Goal: Task Accomplishment & Management: Manage account settings

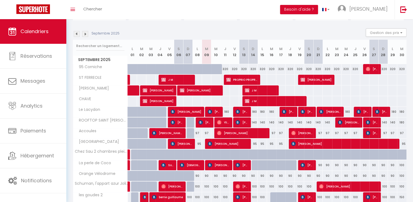
scroll to position [182, 0]
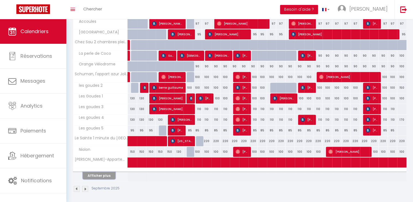
drag, startPoint x: 99, startPoint y: 172, endPoint x: 214, endPoint y: 82, distance: 146.9
click at [99, 172] on button "Afficher plus" at bounding box center [99, 175] width 33 height 7
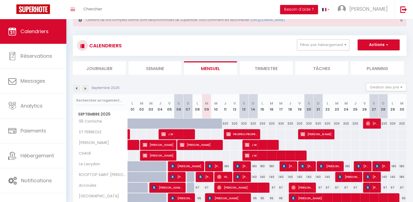
scroll to position [0, 0]
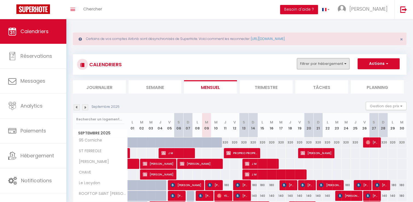
click at [321, 63] on button "Filtrer par hébergement" at bounding box center [323, 63] width 52 height 11
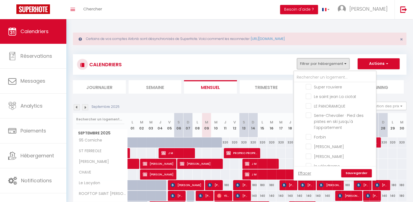
scroll to position [355, 0]
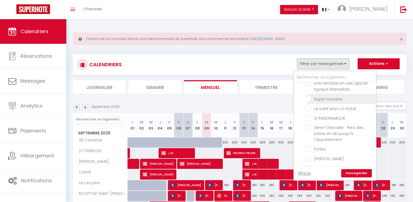
click at [309, 95] on input "Super rouviere" at bounding box center [340, 97] width 68 height 5
checkbox input "true"
checkbox input "false"
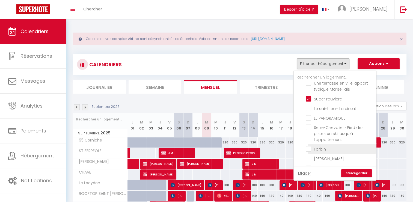
checkbox input "false"
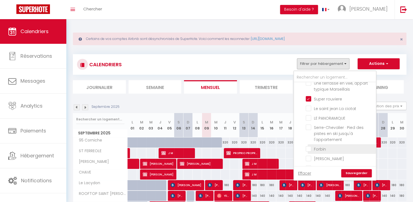
checkbox input "false"
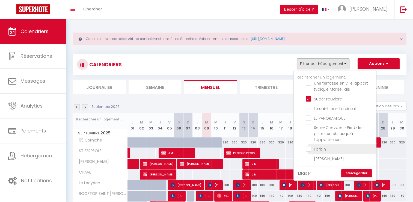
checkbox input "false"
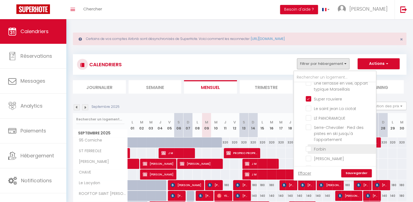
checkbox input "false"
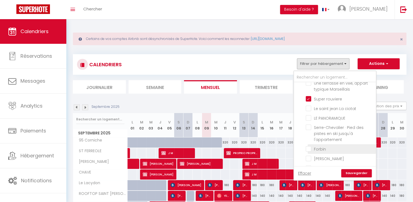
checkbox input "false"
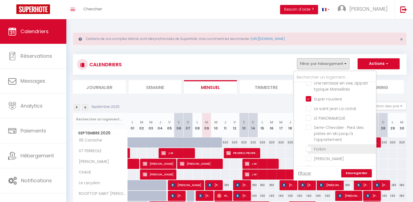
checkbox input "false"
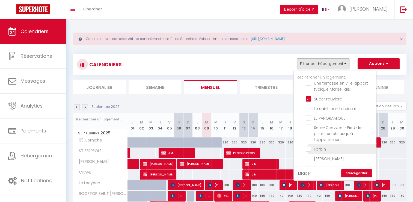
checkbox input "false"
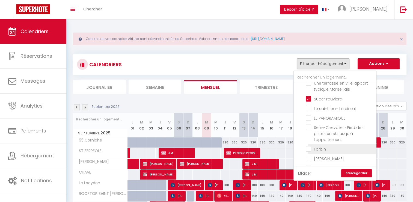
checkbox input "false"
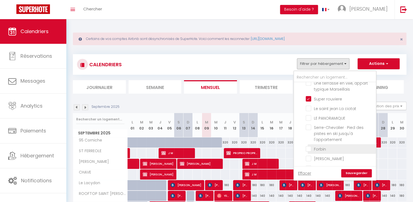
checkbox input "false"
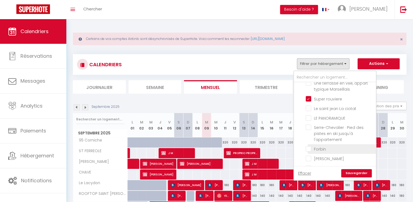
checkbox input "false"
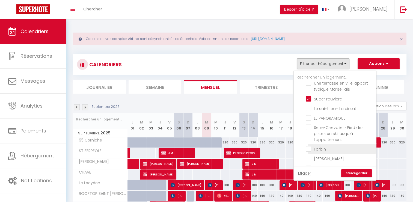
checkbox input "false"
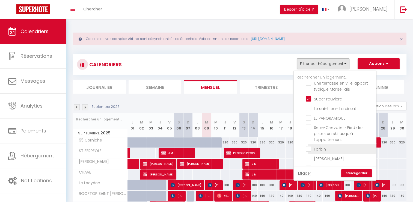
checkbox input "false"
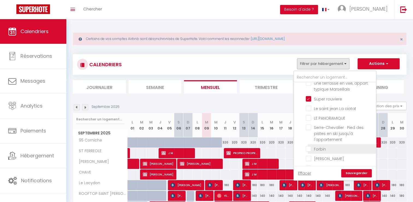
checkbox input "false"
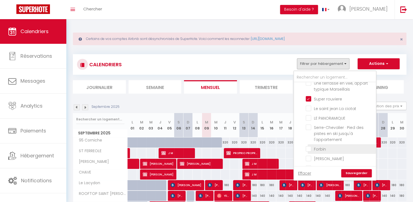
checkbox input "false"
click at [353, 172] on link "Sauvegarder" at bounding box center [356, 173] width 31 height 8
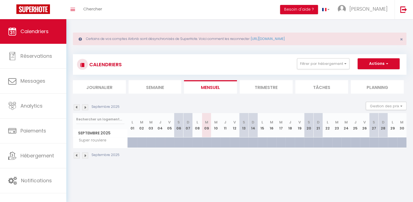
click at [76, 107] on img at bounding box center [77, 107] width 6 height 6
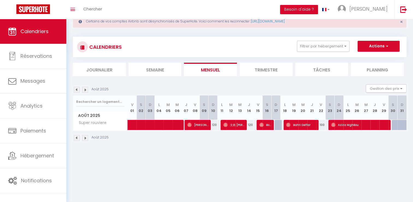
scroll to position [19, 0]
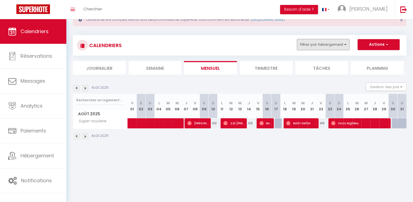
click at [336, 44] on button "Filtrer par hébergement" at bounding box center [323, 44] width 52 height 11
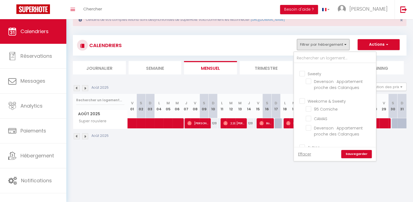
scroll to position [55, 0]
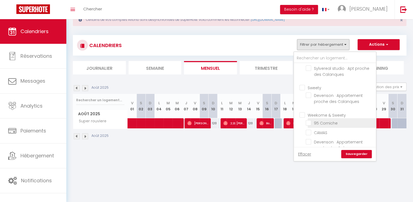
click at [308, 125] on input "95 Corniche" at bounding box center [340, 122] width 68 height 5
checkbox input "true"
checkbox input "false"
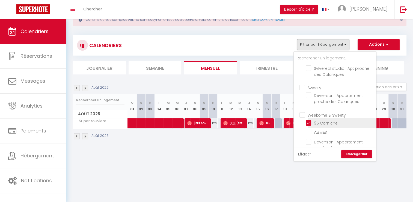
checkbox input "false"
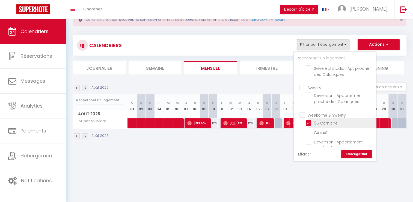
checkbox input "false"
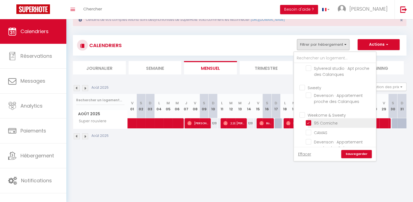
checkbox input "false"
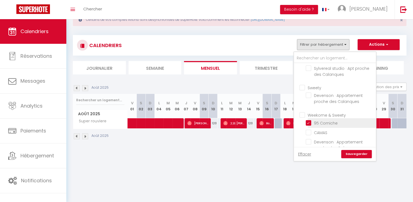
checkbox input "false"
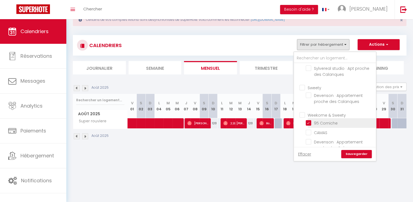
checkbox input "false"
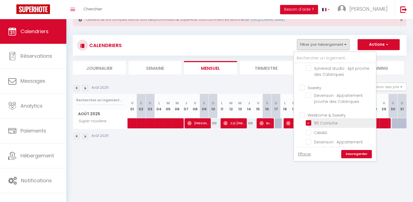
checkbox input "false"
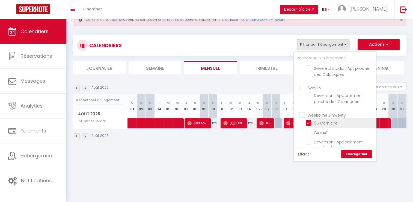
checkbox input "false"
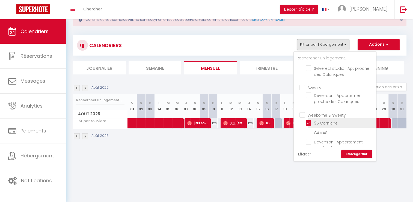
checkbox input "false"
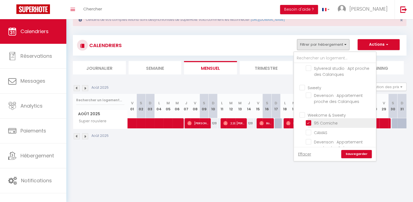
checkbox input "false"
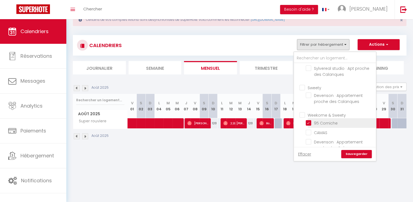
checkbox input "false"
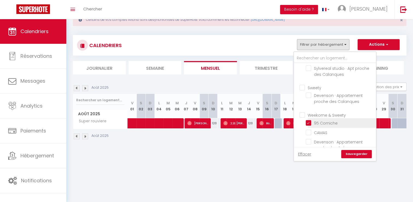
checkbox input "false"
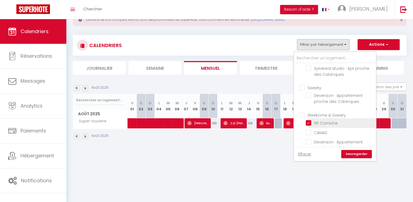
checkbox input "false"
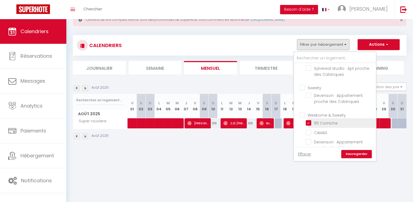
checkbox input "false"
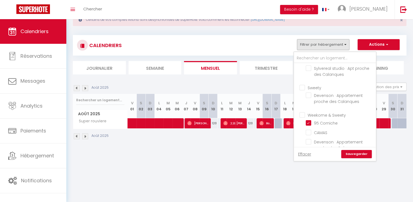
click at [355, 153] on link "Sauvegarder" at bounding box center [356, 154] width 31 height 8
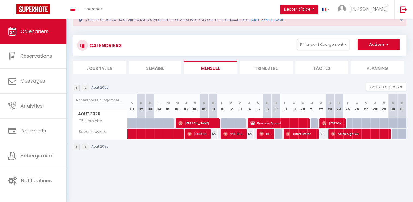
click at [87, 88] on img at bounding box center [85, 88] width 6 height 6
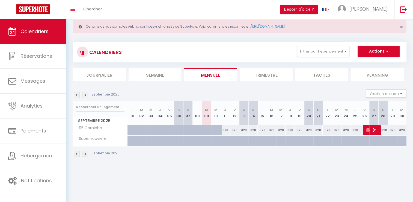
scroll to position [19, 0]
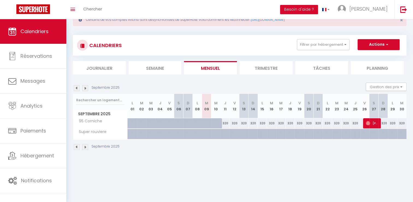
click at [346, 123] on div "320" at bounding box center [346, 123] width 9 height 10
type input "320"
type input "Mer 24 Septembre 2025"
type input "Jeu 25 Septembre 2025"
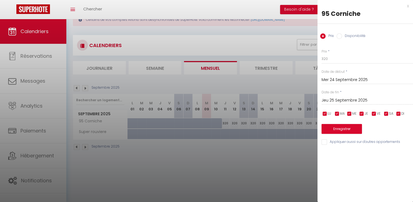
click at [341, 36] on input "Disponibilité" at bounding box center [339, 35] width 5 height 5
radio input "true"
click at [324, 37] on input "Prix" at bounding box center [322, 35] width 5 height 5
radio input "true"
click at [338, 36] on input "Disponibilité" at bounding box center [339, 35] width 5 height 5
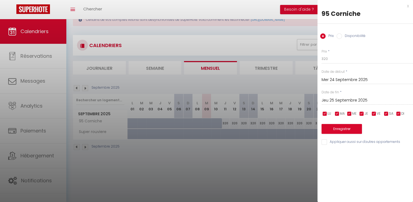
radio input "true"
radio input "false"
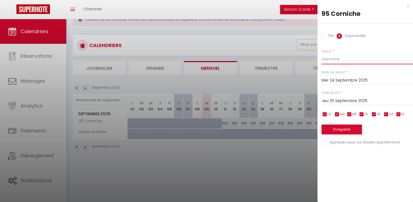
click at [333, 60] on select "Disponible Indisponible" at bounding box center [367, 59] width 91 height 10
select select "0"
click at [322, 54] on select "Disponible Indisponible" at bounding box center [367, 59] width 91 height 10
click at [329, 99] on input "Jeu 25 Septembre 2025" at bounding box center [367, 100] width 91 height 7
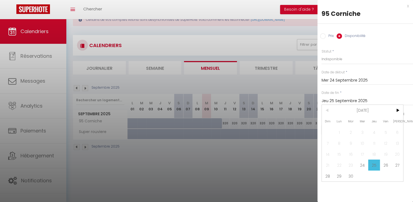
click at [376, 164] on span "25" at bounding box center [374, 164] width 12 height 11
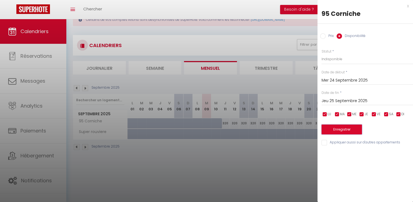
click at [341, 129] on button "Enregistrer" at bounding box center [342, 129] width 40 height 10
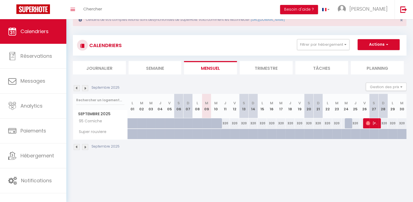
click at [349, 123] on div at bounding box center [349, 123] width 9 height 10
select select "1"
type input "Mer 24 Septembre 2025"
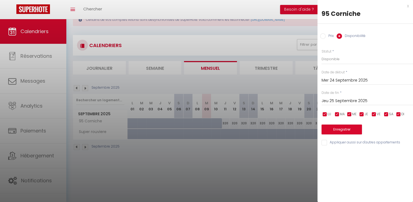
click at [342, 101] on input "Jeu 25 Septembre 2025" at bounding box center [367, 100] width 91 height 7
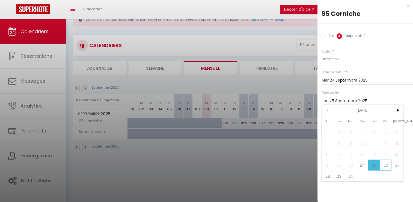
click at [384, 164] on span "26" at bounding box center [386, 164] width 12 height 11
type input "Ven 26 Septembre 2025"
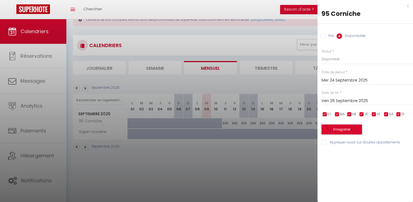
click at [340, 130] on button "Enregistrer" at bounding box center [342, 129] width 40 height 10
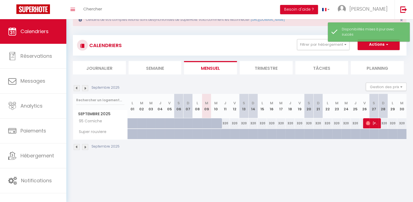
click at [345, 123] on div "320" at bounding box center [346, 123] width 9 height 10
select select "1"
type input "Mer 24 Septembre 2025"
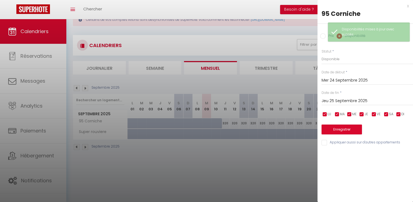
click at [339, 99] on input "Jeu 25 Septembre 2025" at bounding box center [367, 100] width 91 height 7
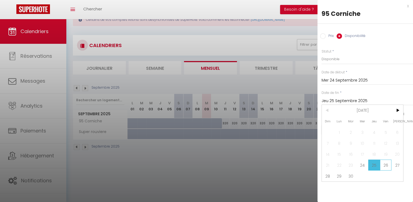
click at [382, 164] on span "26" at bounding box center [386, 164] width 12 height 11
type input "Ven 26 Septembre 2025"
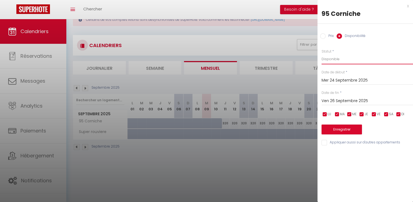
click at [330, 57] on select "Disponible Indisponible" at bounding box center [367, 59] width 91 height 10
select select "0"
click at [322, 54] on select "Disponible Indisponible" at bounding box center [367, 59] width 91 height 10
click at [341, 124] on button "Enregistrer" at bounding box center [342, 129] width 40 height 10
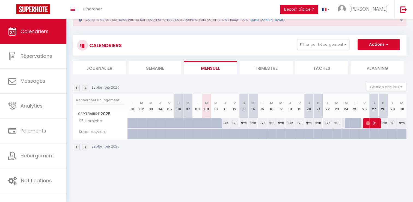
click at [347, 125] on div at bounding box center [349, 123] width 9 height 10
select select "1"
type input "Mer 24 Septembre 2025"
type input "Jeu 25 Septembre 2025"
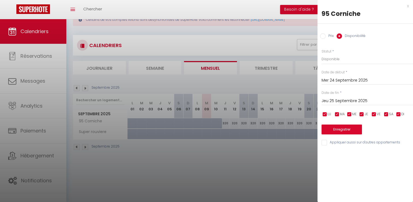
click at [407, 7] on div "x" at bounding box center [363, 6] width 91 height 7
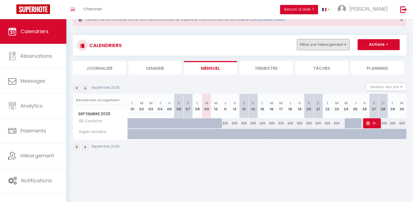
click at [323, 44] on button "Filtrer par hébergement" at bounding box center [323, 44] width 52 height 11
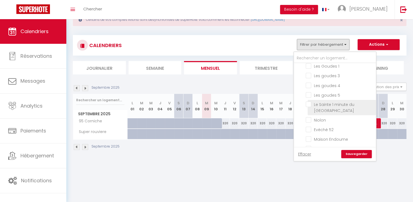
scroll to position [273, 0]
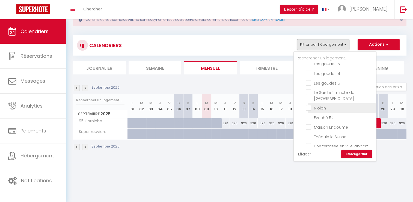
click at [312, 105] on input "Niolon" at bounding box center [340, 107] width 68 height 5
checkbox input "true"
checkbox input "false"
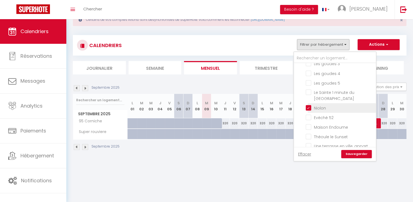
checkbox input "false"
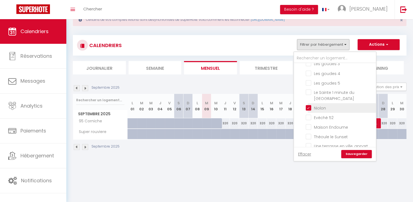
checkbox input "false"
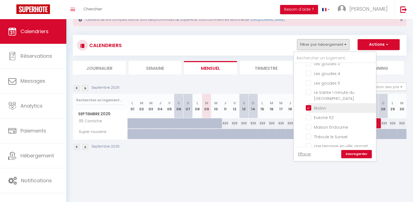
checkbox input "false"
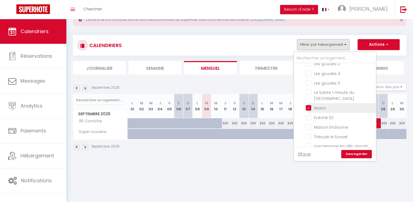
checkbox input "false"
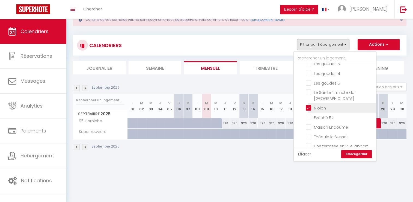
checkbox input "false"
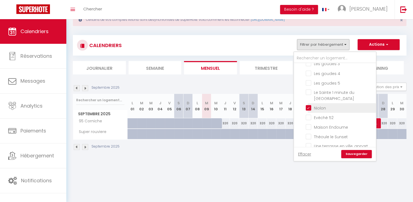
checkbox input "false"
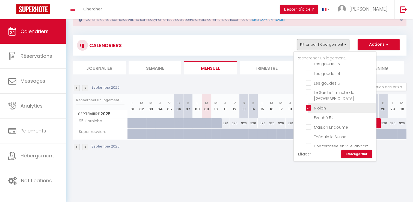
checkbox input "false"
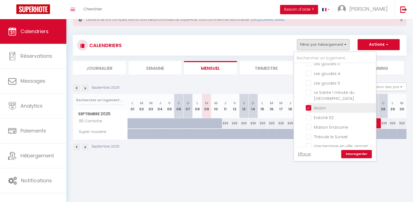
checkbox input "false"
click at [353, 154] on link "Sauvegarder" at bounding box center [356, 154] width 31 height 8
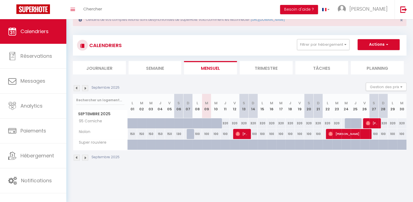
click at [262, 135] on div "100" at bounding box center [262, 134] width 9 height 10
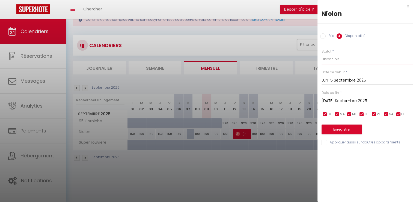
click at [339, 59] on select "Disponible Indisponible" at bounding box center [367, 59] width 91 height 10
click at [322, 54] on select "Disponible Indisponible" at bounding box center [367, 59] width 91 height 10
click at [408, 6] on div "x" at bounding box center [363, 6] width 91 height 7
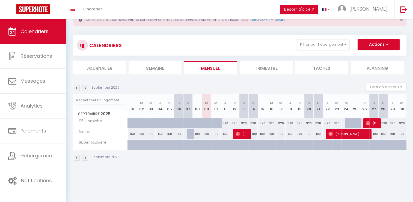
scroll to position [0, 0]
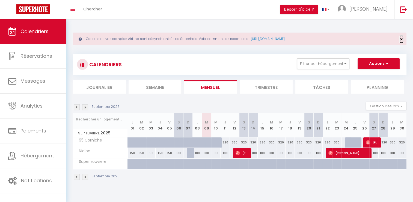
click at [401, 37] on span "×" at bounding box center [401, 39] width 3 height 7
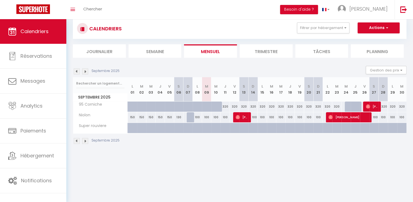
scroll to position [19, 0]
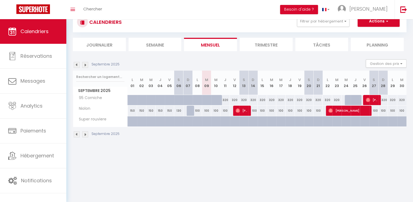
click at [348, 100] on div at bounding box center [349, 100] width 9 height 10
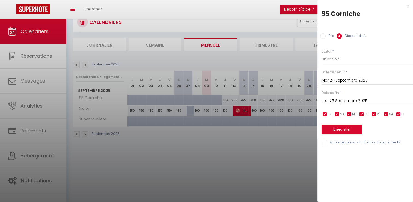
click at [408, 7] on div "x" at bounding box center [363, 6] width 91 height 7
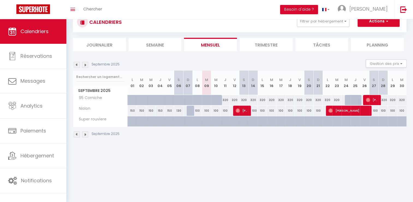
click at [347, 101] on div at bounding box center [349, 100] width 9 height 10
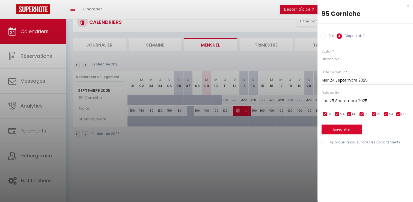
click at [407, 5] on div "x" at bounding box center [363, 6] width 91 height 7
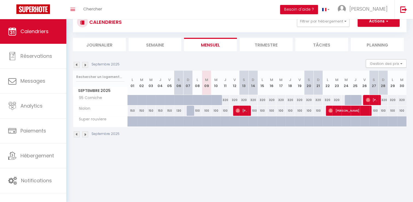
click at [349, 101] on div at bounding box center [349, 100] width 9 height 10
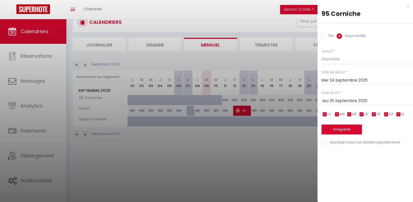
click at [335, 98] on input "Jeu 25 Septembre 2025" at bounding box center [367, 100] width 91 height 7
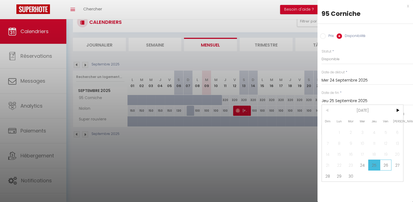
click at [387, 164] on span "26" at bounding box center [386, 164] width 12 height 11
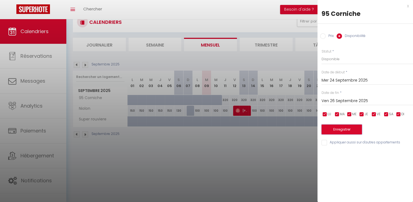
click at [338, 130] on button "Enregistrer" at bounding box center [342, 129] width 40 height 10
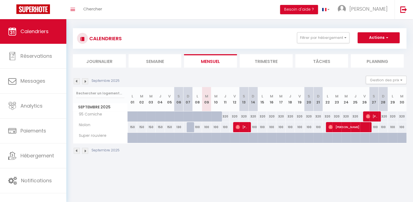
scroll to position [0, 0]
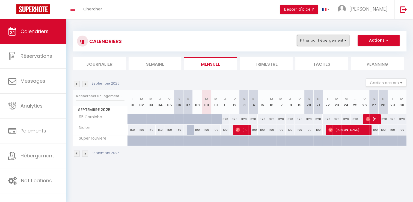
click at [335, 42] on button "Filtrer par hébergement" at bounding box center [323, 40] width 52 height 11
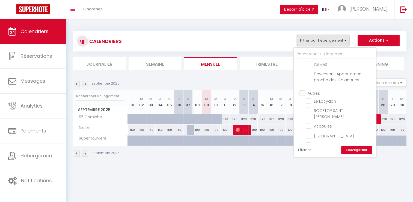
scroll to position [109, 0]
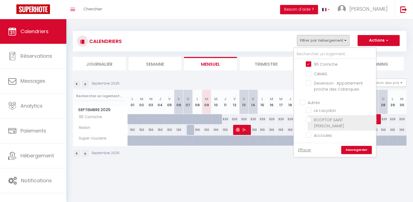
click at [328, 122] on input "ROOFTOP SAINT [PERSON_NAME]" at bounding box center [340, 119] width 68 height 5
click at [347, 149] on link "Sauvegarder" at bounding box center [356, 150] width 31 height 8
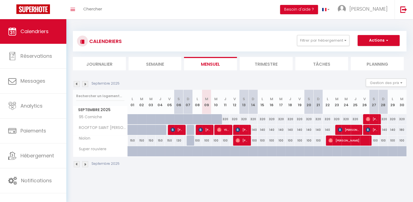
drag, startPoint x: 260, startPoint y: 129, endPoint x: 270, endPoint y: 131, distance: 10.0
click at [270, 131] on tr "ROOFTOP SAINT [PERSON_NAME] 180 180 150 150 150 [PERSON_NAME] 140 140 [PERSON_N…" at bounding box center [240, 129] width 334 height 11
drag, startPoint x: 270, startPoint y: 131, endPoint x: 283, endPoint y: 182, distance: 52.8
click at [283, 182] on body "🟢 Des questions ou besoin d'assistance pour la migration AirBnB? Connectez-vous…" at bounding box center [206, 120] width 413 height 202
drag, startPoint x: 259, startPoint y: 129, endPoint x: 265, endPoint y: 129, distance: 5.7
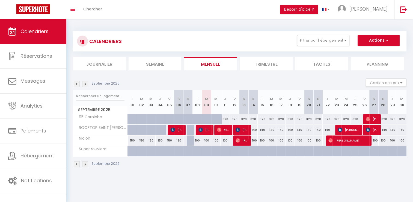
click at [265, 129] on div "140" at bounding box center [262, 130] width 9 height 10
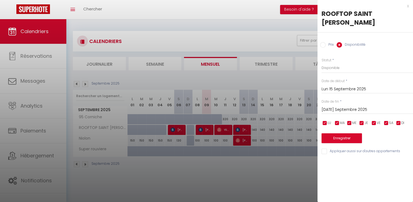
drag, startPoint x: 265, startPoint y: 129, endPoint x: 268, endPoint y: 171, distance: 41.6
click at [268, 171] on div at bounding box center [206, 101] width 413 height 202
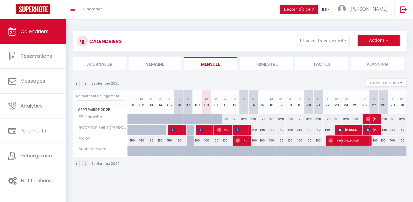
click at [258, 129] on div "140" at bounding box center [262, 130] width 9 height 10
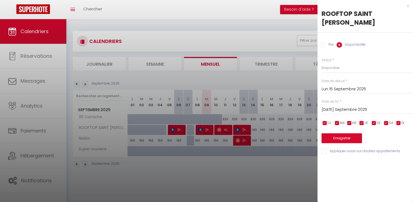
click at [407, 7] on div "x" at bounding box center [363, 6] width 91 height 7
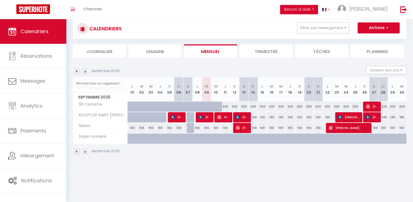
scroll to position [19, 0]
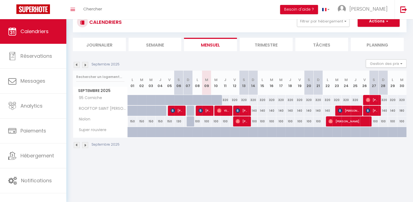
click at [265, 162] on body "🟢 Des questions ou besoin d'assistance pour la migration AirBnB? Connectez-vous…" at bounding box center [206, 101] width 413 height 202
click at [256, 110] on div "140" at bounding box center [253, 110] width 9 height 10
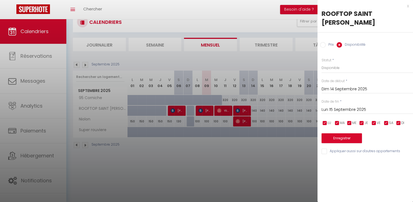
click at [409, 6] on div "x" at bounding box center [363, 6] width 91 height 7
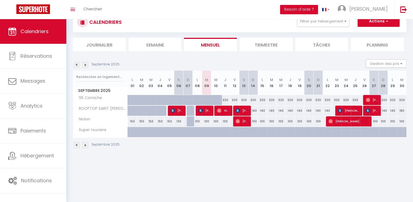
click at [273, 177] on body "🟢 Des questions ou besoin d'assistance pour la migration AirBnB? Connectez-vous…" at bounding box center [206, 101] width 413 height 202
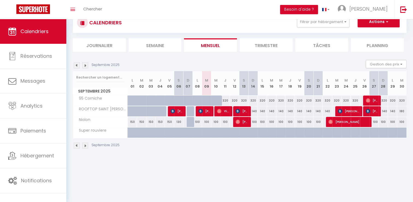
scroll to position [0, 0]
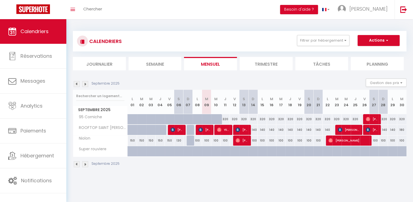
drag, startPoint x: 262, startPoint y: 165, endPoint x: 217, endPoint y: 181, distance: 48.8
click at [216, 181] on body "🟢 Des questions ou besoin d'assistance pour la migration AirBnB? Connectez-vous…" at bounding box center [206, 120] width 413 height 202
click at [345, 118] on div "320" at bounding box center [346, 119] width 9 height 10
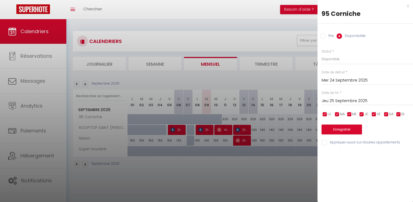
click at [407, 6] on div "x" at bounding box center [363, 6] width 91 height 7
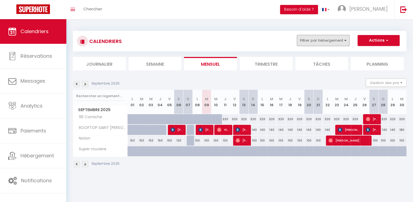
click at [339, 42] on button "Filtrer par hébergement" at bounding box center [323, 40] width 52 height 11
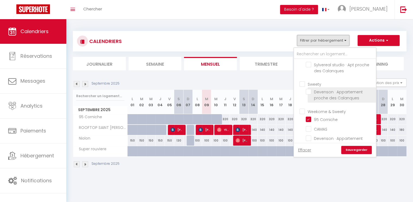
scroll to position [82, 0]
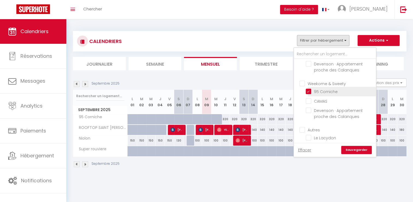
click at [308, 94] on input "95 Corniche" at bounding box center [340, 90] width 68 height 5
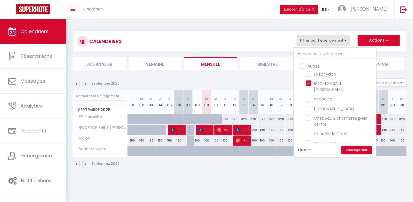
scroll to position [137, 0]
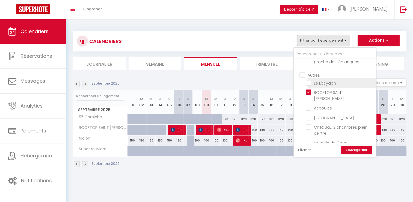
click at [310, 85] on input "Le Lacydon" at bounding box center [340, 82] width 68 height 5
click at [356, 150] on link "Sauvegarder" at bounding box center [356, 150] width 31 height 8
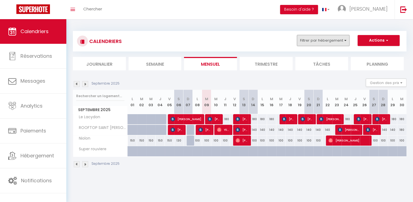
click at [333, 41] on button "Filtrer par hébergement" at bounding box center [323, 40] width 52 height 11
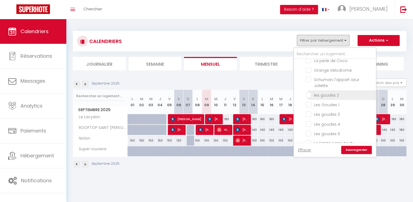
scroll to position [246, 0]
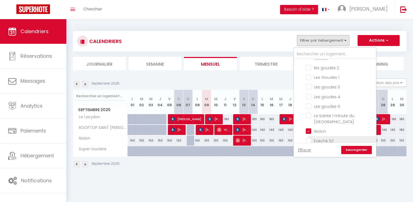
click at [328, 137] on input "Evéché 52" at bounding box center [340, 139] width 68 height 5
click at [312, 128] on input "Niolon" at bounding box center [340, 130] width 68 height 5
click at [352, 149] on link "Sauvegarder" at bounding box center [356, 150] width 31 height 8
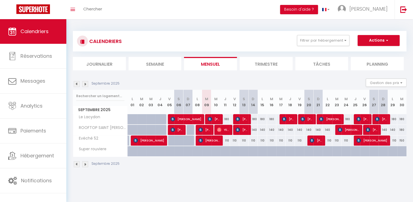
click at [226, 143] on div "110" at bounding box center [225, 140] width 9 height 10
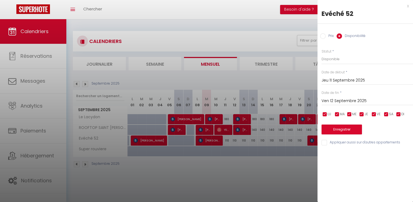
drag, startPoint x: 322, startPoint y: 33, endPoint x: 332, endPoint y: 57, distance: 25.7
click at [322, 33] on input "Prix" at bounding box center [322, 35] width 5 height 5
click at [370, 81] on input "Jeu 11 Septembre 2025" at bounding box center [367, 79] width 91 height 7
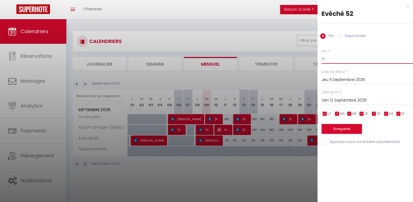
click at [337, 59] on input "110" at bounding box center [367, 59] width 91 height 10
click at [356, 102] on input "Ven 12 Septembre 2025" at bounding box center [367, 100] width 91 height 7
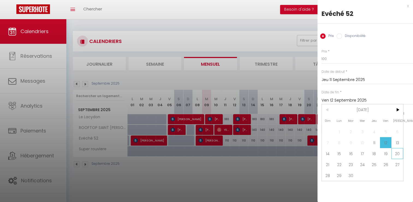
click at [398, 153] on span "20" at bounding box center [398, 153] width 12 height 11
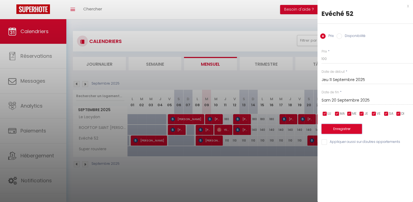
click at [353, 131] on button "Enregistrer" at bounding box center [342, 129] width 40 height 10
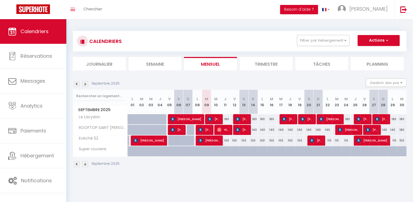
click at [76, 82] on img at bounding box center [77, 84] width 6 height 6
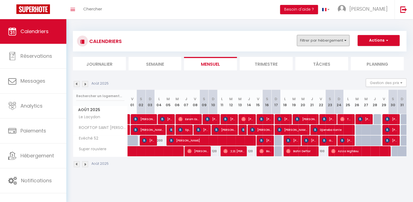
click at [322, 38] on button "Filtrer par hébergement" at bounding box center [323, 40] width 52 height 11
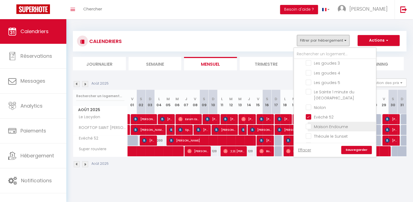
scroll to position [273, 0]
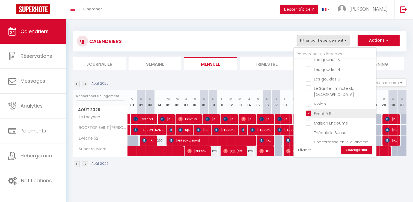
click at [309, 110] on input "Evéché 52" at bounding box center [340, 112] width 68 height 5
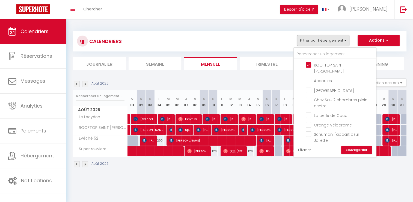
scroll to position [137, 0]
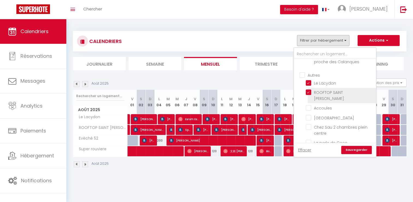
click at [308, 95] on input "ROOFTOP SAINT [PERSON_NAME]" at bounding box center [340, 91] width 68 height 5
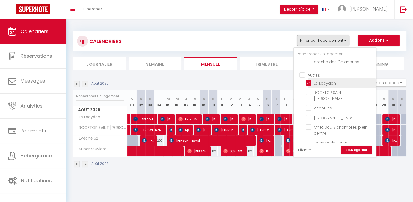
click at [309, 85] on input "Le Lacydon" at bounding box center [340, 82] width 68 height 5
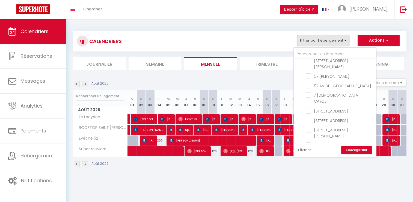
scroll to position [546, 0]
click at [355, 150] on link "Sauvegarder" at bounding box center [356, 150] width 31 height 8
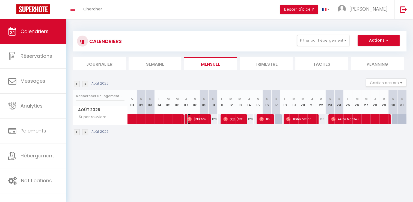
click at [194, 121] on span "[PERSON_NAME]" at bounding box center [197, 119] width 21 height 10
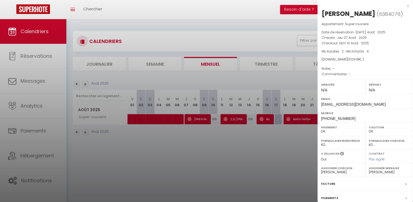
click at [405, 6] on div "x [PERSON_NAME] ( 6384076 ) Appartement : Super rouviere Date de réservation : …" at bounding box center [366, 127] width 96 height 255
click at [403, 6] on div "x" at bounding box center [363, 6] width 91 height 7
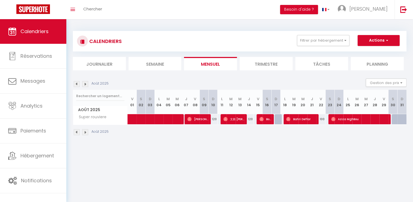
scroll to position [19, 0]
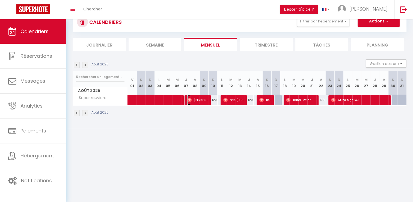
click at [193, 103] on span "[PERSON_NAME]" at bounding box center [197, 99] width 21 height 10
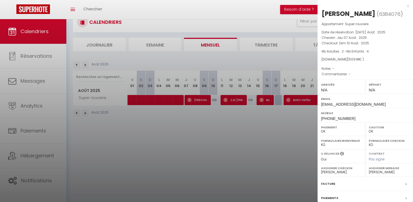
drag, startPoint x: 323, startPoint y: 46, endPoint x: 373, endPoint y: 54, distance: 50.7
click at [373, 54] on div "Appartement : Super rouviere Date de réservation : [DATE] Août . 2025 Checkin :…" at bounding box center [366, 49] width 96 height 56
copy div "Checkin : Jeu 07 Août . 2025 Checkout : Dim 10 Août . 2025"
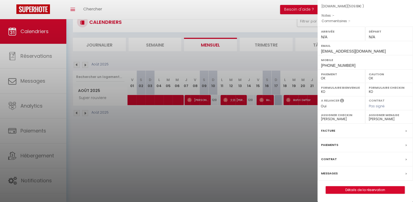
click at [333, 132] on label "Facture" at bounding box center [328, 131] width 14 height 6
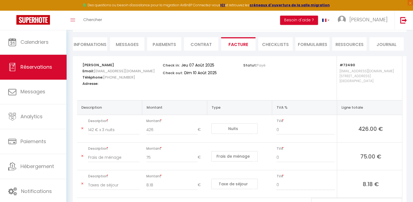
scroll to position [82, 0]
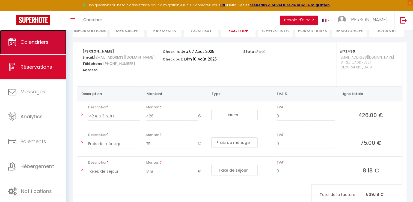
click at [25, 42] on span "Calendriers" at bounding box center [34, 42] width 28 height 7
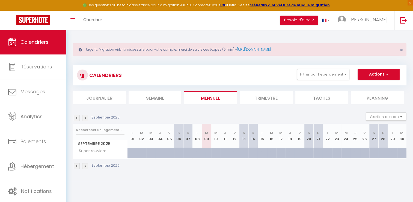
click at [76, 119] on img at bounding box center [77, 118] width 6 height 6
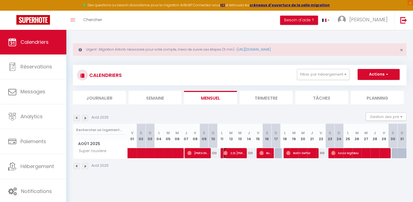
click at [230, 153] on span "文彪 [PERSON_NAME]" at bounding box center [233, 152] width 21 height 10
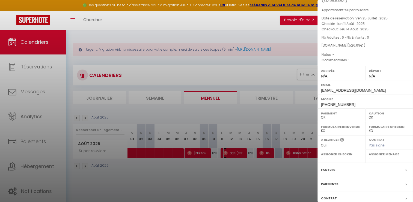
scroll to position [52, 0]
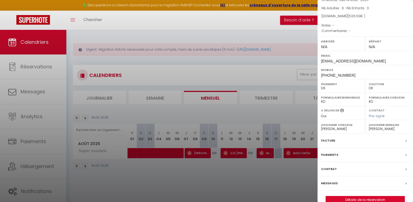
click at [324, 137] on label "Facture" at bounding box center [328, 140] width 14 height 6
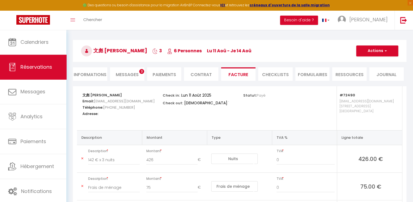
scroll to position [27, 0]
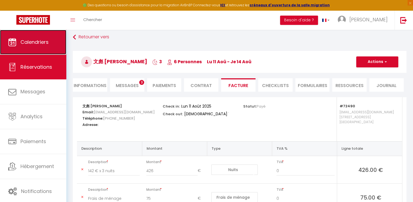
click at [33, 43] on span "Calendriers" at bounding box center [34, 42] width 28 height 7
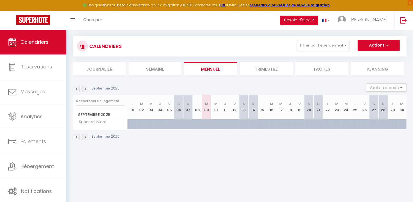
scroll to position [29, 0]
click at [76, 87] on img at bounding box center [77, 88] width 6 height 6
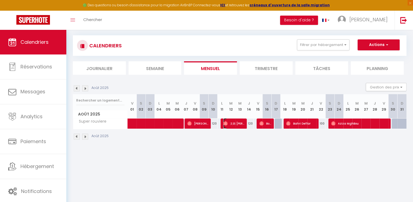
click at [231, 124] on span "文彪 [PERSON_NAME]" at bounding box center [233, 123] width 21 height 10
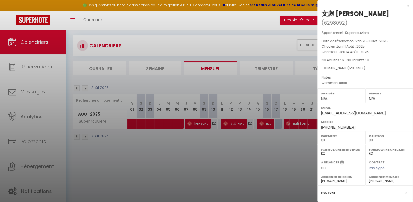
drag, startPoint x: 323, startPoint y: 36, endPoint x: 374, endPoint y: 43, distance: 51.6
click at [374, 43] on div "Appartement : Super rouviere Date de réservation : Ven 25 Juillet . 2025 Checki…" at bounding box center [366, 58] width 96 height 56
copy div "Checkin : Lun 11 Août . 2025 Checkout : Jeu 14 Août . 2025"
click at [403, 3] on div "x" at bounding box center [363, 6] width 91 height 7
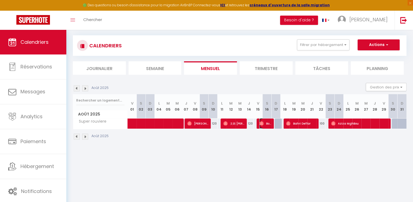
click at [261, 122] on img at bounding box center [261, 123] width 4 height 4
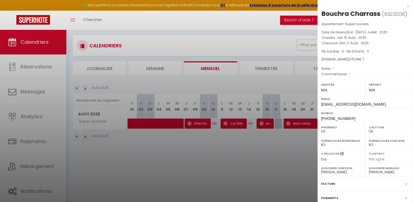
drag, startPoint x: 322, startPoint y: 46, endPoint x: 371, endPoint y: 54, distance: 50.1
click at [371, 54] on div "Appartement : Super rouviere Date de réservation : [DATE] Juillet . 2025 Checki…" at bounding box center [366, 49] width 96 height 56
copy div "Checkin : Ven 15 Août . 2025 Checkout : Dim 17 Août . 2025"
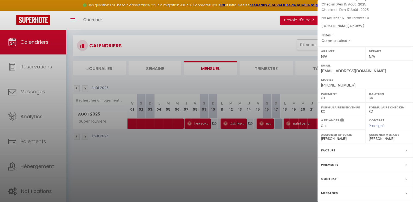
scroll to position [61, 0]
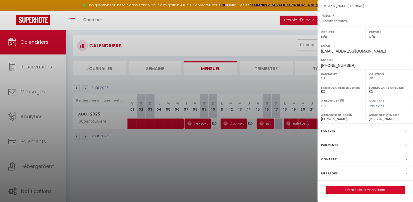
click at [331, 130] on label "Facture" at bounding box center [328, 131] width 14 height 6
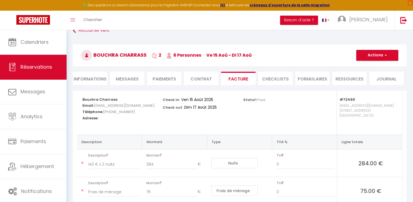
scroll to position [82, 0]
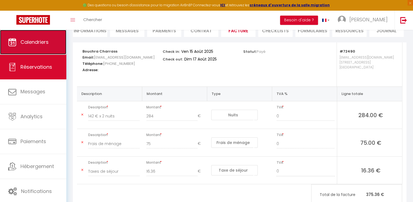
click at [39, 39] on span "Calendriers" at bounding box center [34, 42] width 28 height 7
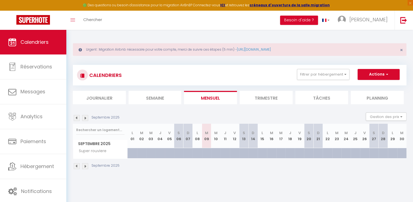
click at [77, 118] on img at bounding box center [77, 118] width 6 height 6
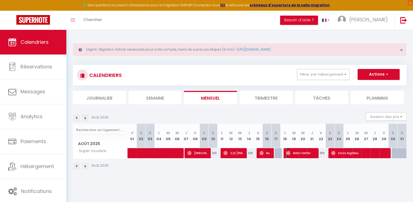
click at [303, 152] on span "Bahri Deffar" at bounding box center [301, 152] width 30 height 10
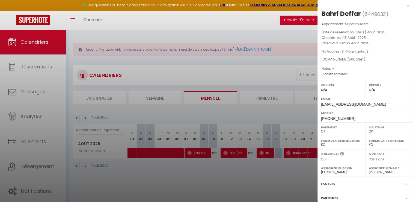
drag, startPoint x: 322, startPoint y: 39, endPoint x: 374, endPoint y: 42, distance: 52.3
click at [374, 42] on div "Appartement : Super rouviere Date de réservation : [DATE] Août . 2025 Checkin :…" at bounding box center [366, 49] width 96 height 56
copy div "Checkin : Lun 18 Août . 2025 Checkout : Ven 22 Août . 2025"
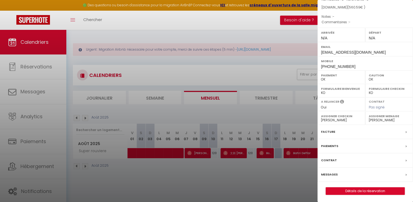
click at [326, 131] on label "Facture" at bounding box center [328, 132] width 14 height 6
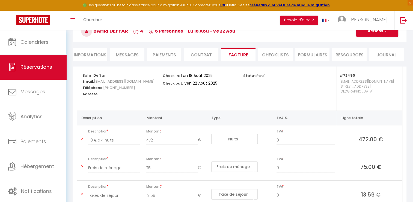
scroll to position [100, 0]
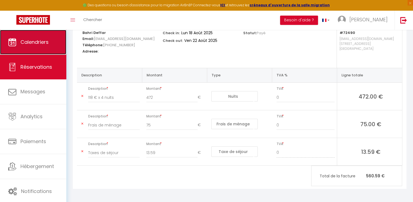
click at [44, 47] on link "Calendriers" at bounding box center [33, 42] width 66 height 25
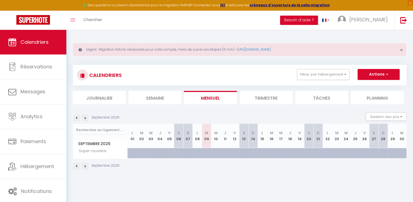
click at [77, 119] on img at bounding box center [77, 118] width 6 height 6
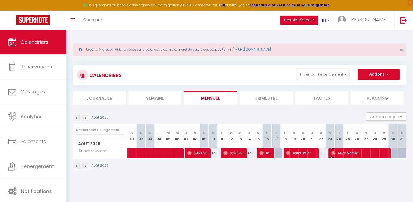
click at [347, 155] on span "Aziza MghBou" at bounding box center [359, 152] width 57 height 10
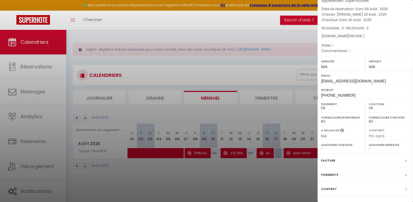
scroll to position [52, 0]
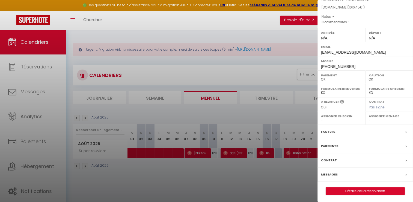
click at [327, 131] on label "Facture" at bounding box center [328, 132] width 14 height 6
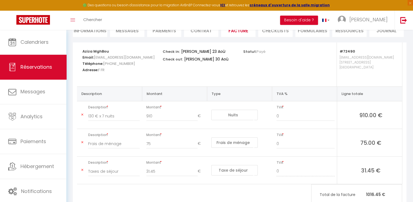
scroll to position [55, 0]
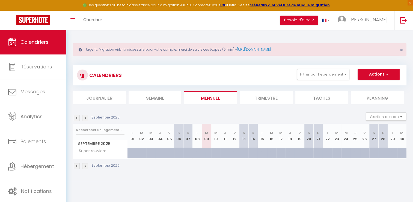
click at [75, 119] on img at bounding box center [77, 118] width 6 height 6
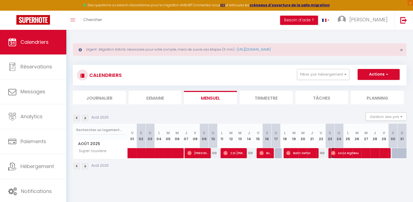
click at [353, 152] on span "Aziza MghBou" at bounding box center [359, 152] width 57 height 10
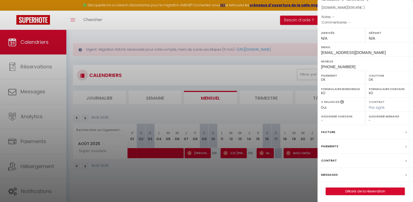
scroll to position [52, 0]
click at [328, 132] on label "Facture" at bounding box center [328, 132] width 14 height 6
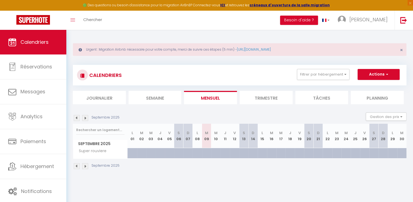
click at [74, 120] on img at bounding box center [77, 118] width 6 height 6
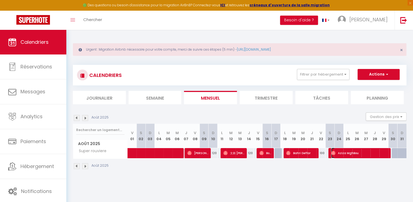
click at [361, 152] on span "Aziza MghBou" at bounding box center [359, 152] width 57 height 10
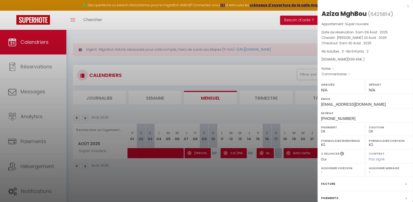
drag, startPoint x: 322, startPoint y: 37, endPoint x: 373, endPoint y: 41, distance: 50.4
click at [373, 41] on div "Appartement : Super rouviere Date de réservation : [PERSON_NAME] 09 Août . 2025…" at bounding box center [366, 49] width 96 height 56
copy div "Checkin : [PERSON_NAME] 23 Août . 2025 Checkout : [PERSON_NAME] 30 Août . 2025"
click at [331, 182] on label "Facture" at bounding box center [328, 184] width 14 height 6
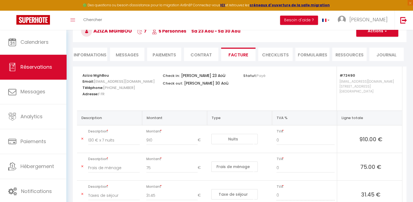
scroll to position [82, 0]
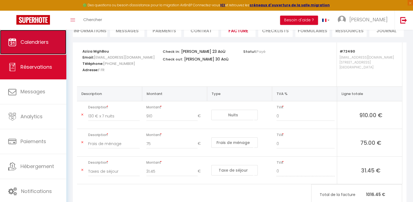
click at [18, 44] on link "Calendriers" at bounding box center [33, 42] width 66 height 25
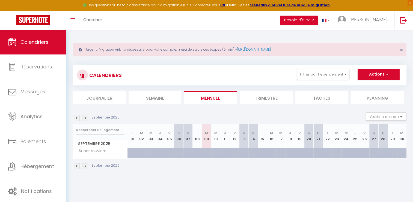
click at [78, 118] on img at bounding box center [77, 118] width 6 height 6
